Goal: Find specific page/section: Find specific page/section

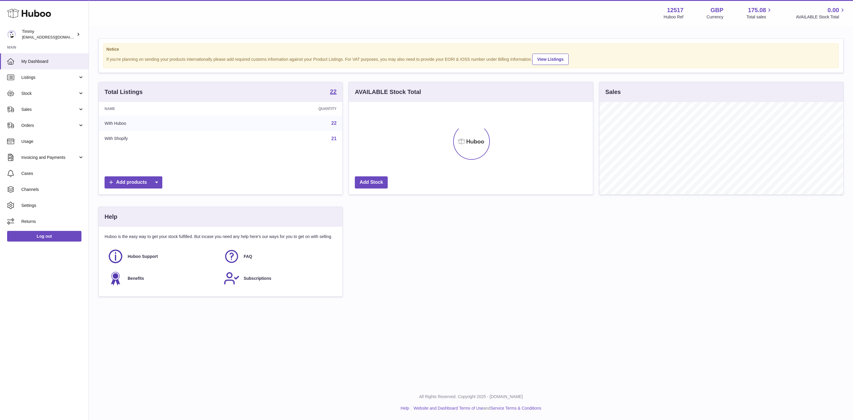
scroll to position [92, 243]
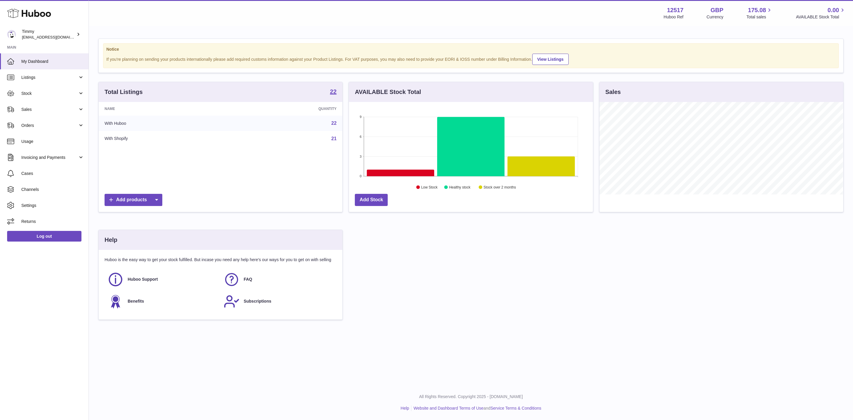
drag, startPoint x: 32, startPoint y: 77, endPoint x: 34, endPoint y: 90, distance: 13.1
click at [32, 77] on span "Listings" at bounding box center [49, 78] width 57 height 6
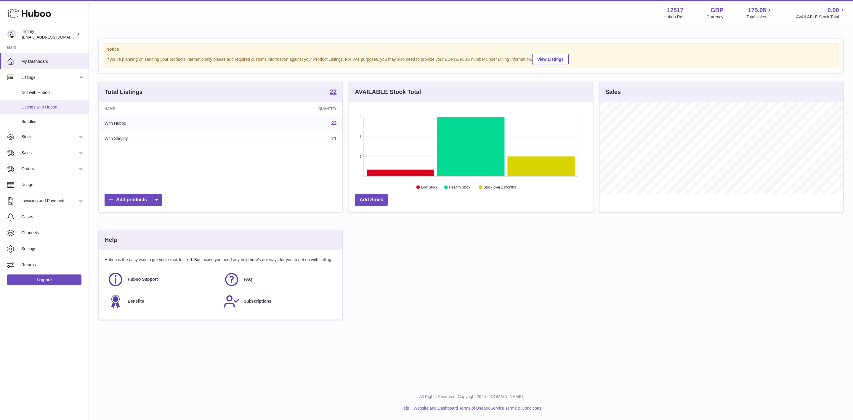
click at [52, 103] on link "Listings with Huboo" at bounding box center [44, 107] width 89 height 15
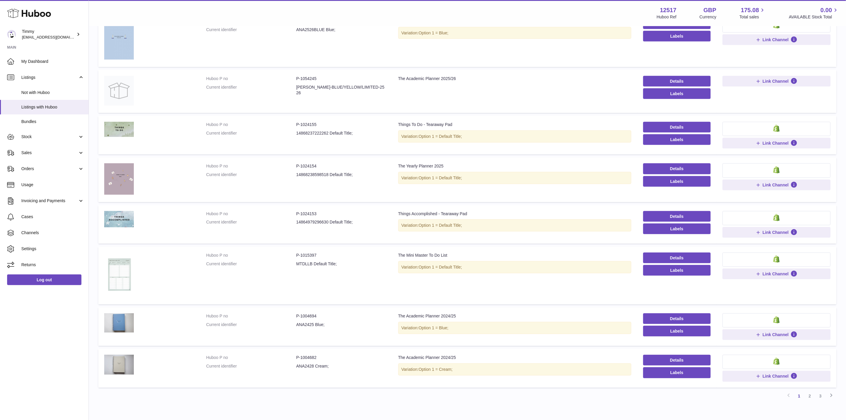
scroll to position [240, 0]
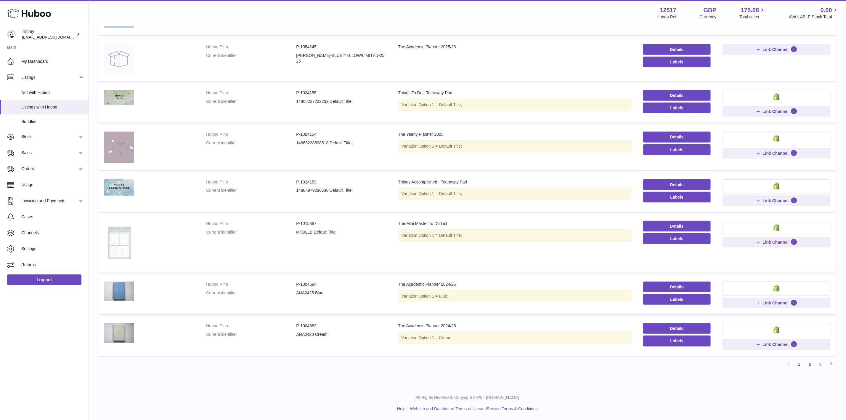
click at [812, 364] on link "2" at bounding box center [809, 364] width 11 height 11
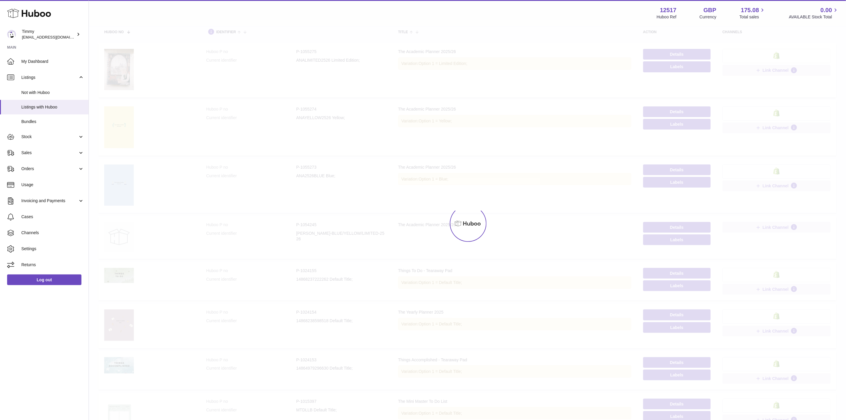
scroll to position [27, 0]
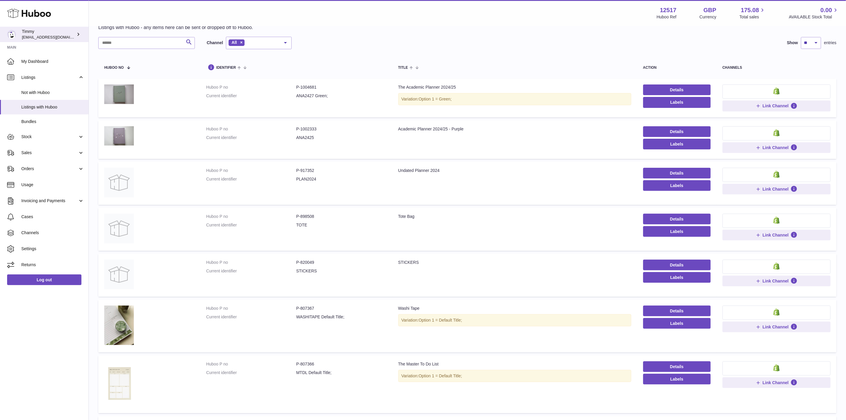
click at [28, 29] on div "Timmy internalAdmin-12517@internal.huboo.com" at bounding box center [48, 34] width 53 height 11
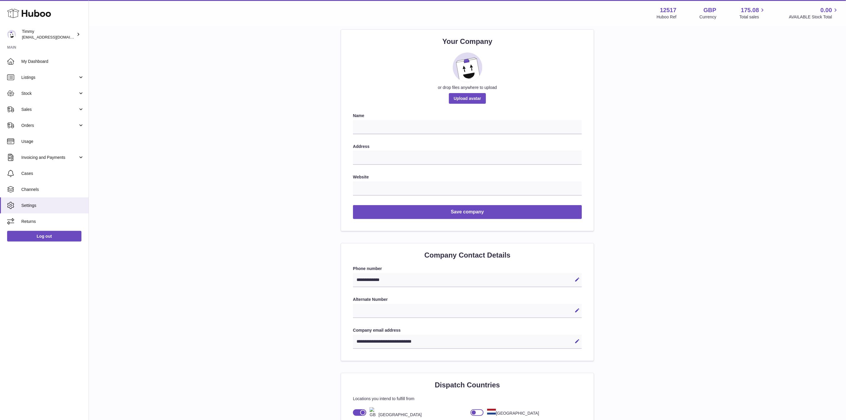
scroll to position [89, 0]
